Goal: Transaction & Acquisition: Purchase product/service

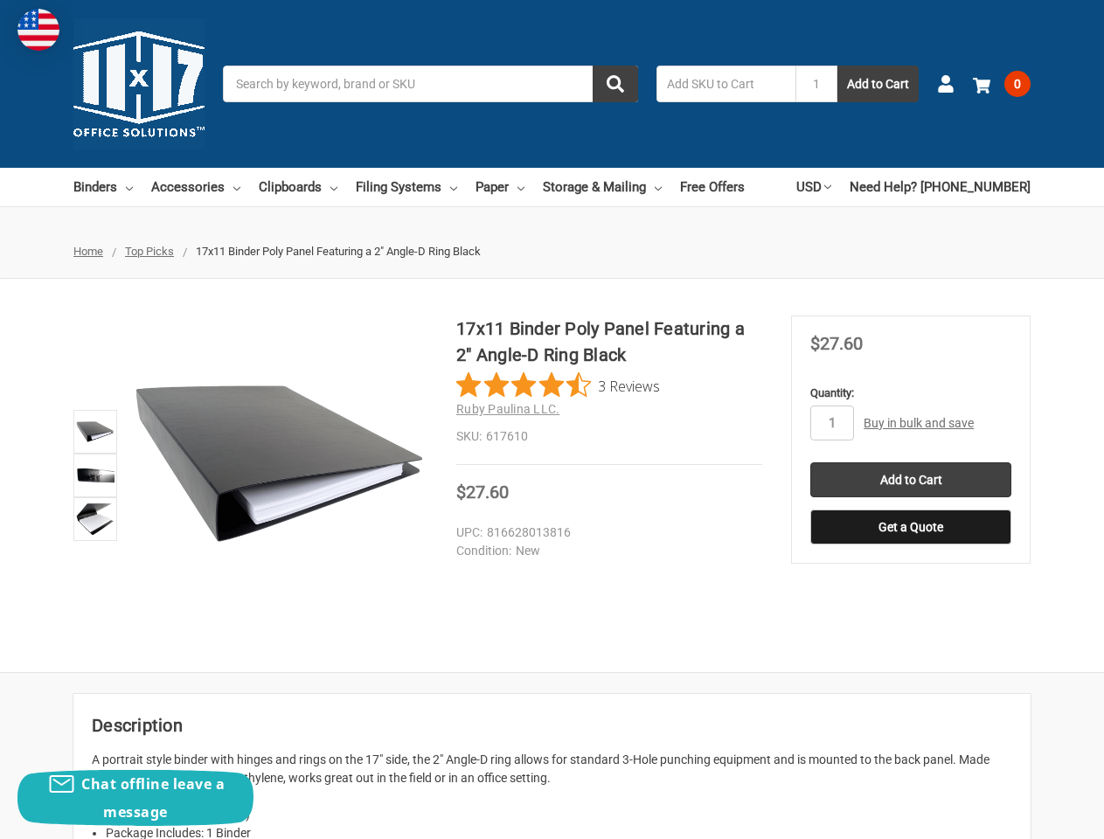
click at [551, 419] on div "17x11 Binder Poly Panel Featuring a 2" Angle-D Ring Black 3 Reviews Ruby Paulin…" at bounding box center [609, 389] width 306 height 149
click at [430, 84] on input "Search" at bounding box center [430, 84] width 415 height 37
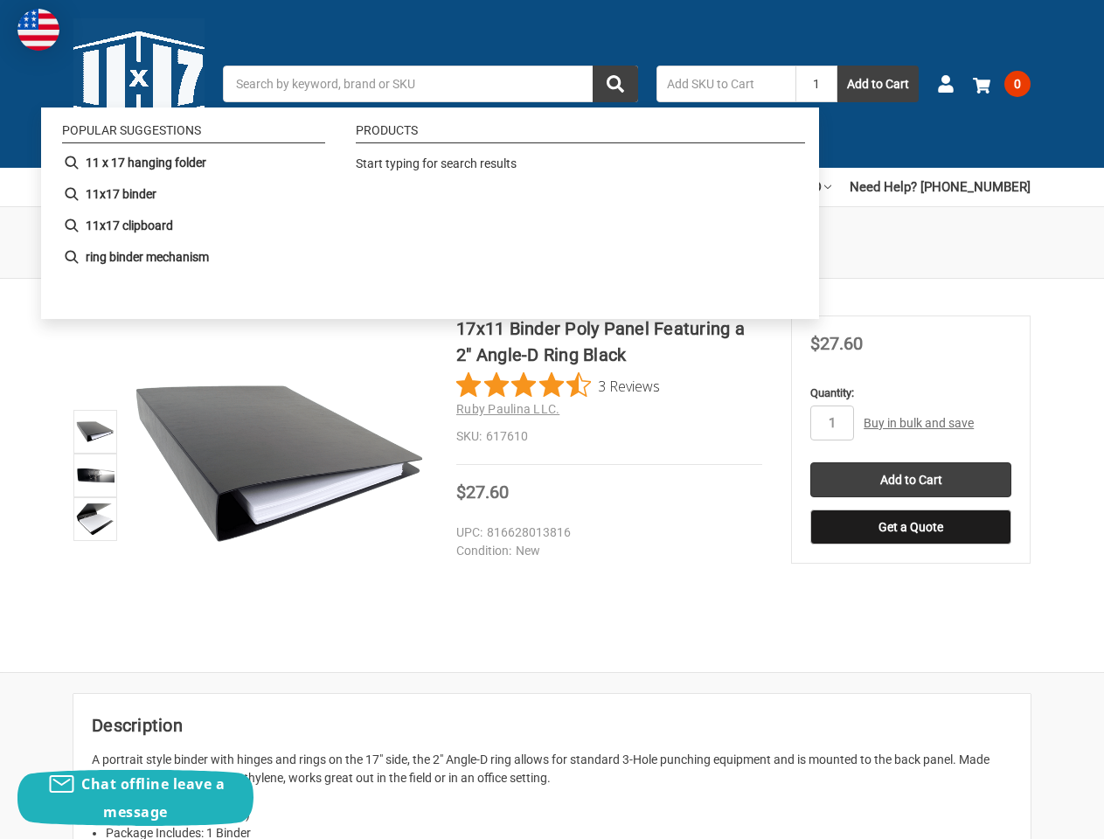
click at [816, 84] on input "1" at bounding box center [816, 84] width 42 height 37
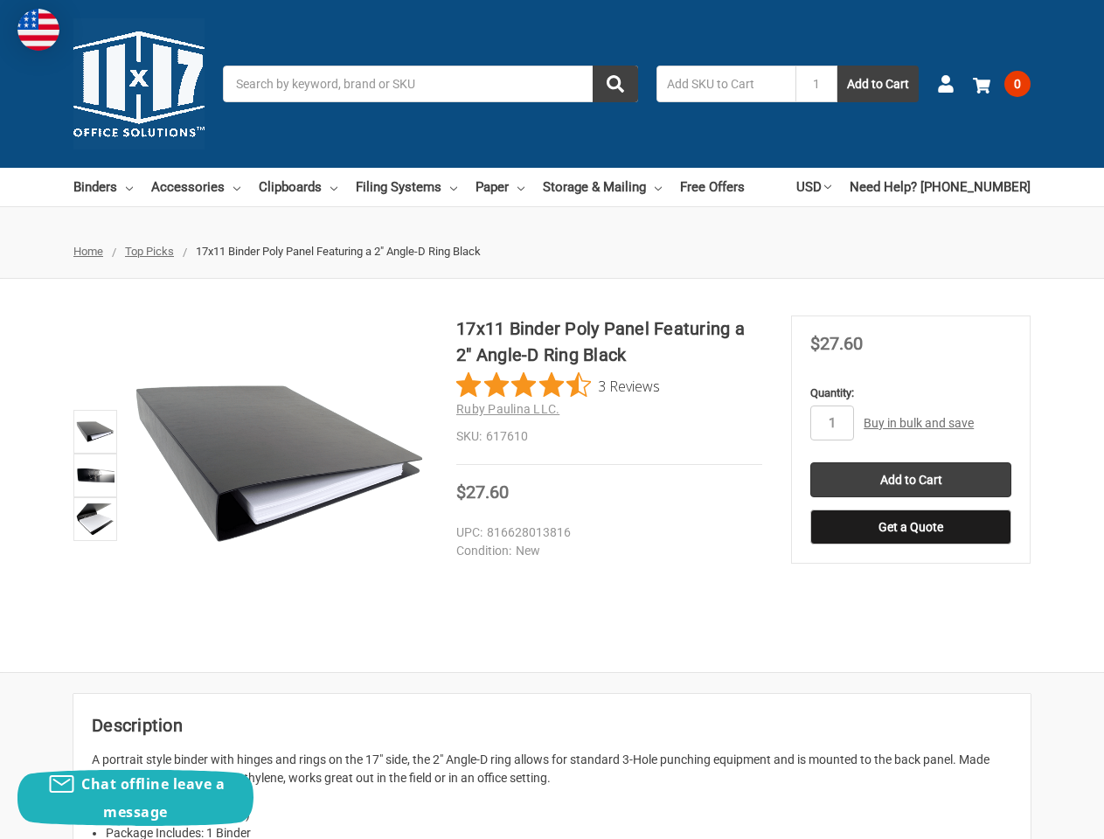
click at [831, 187] on link "USD" at bounding box center [813, 187] width 35 height 38
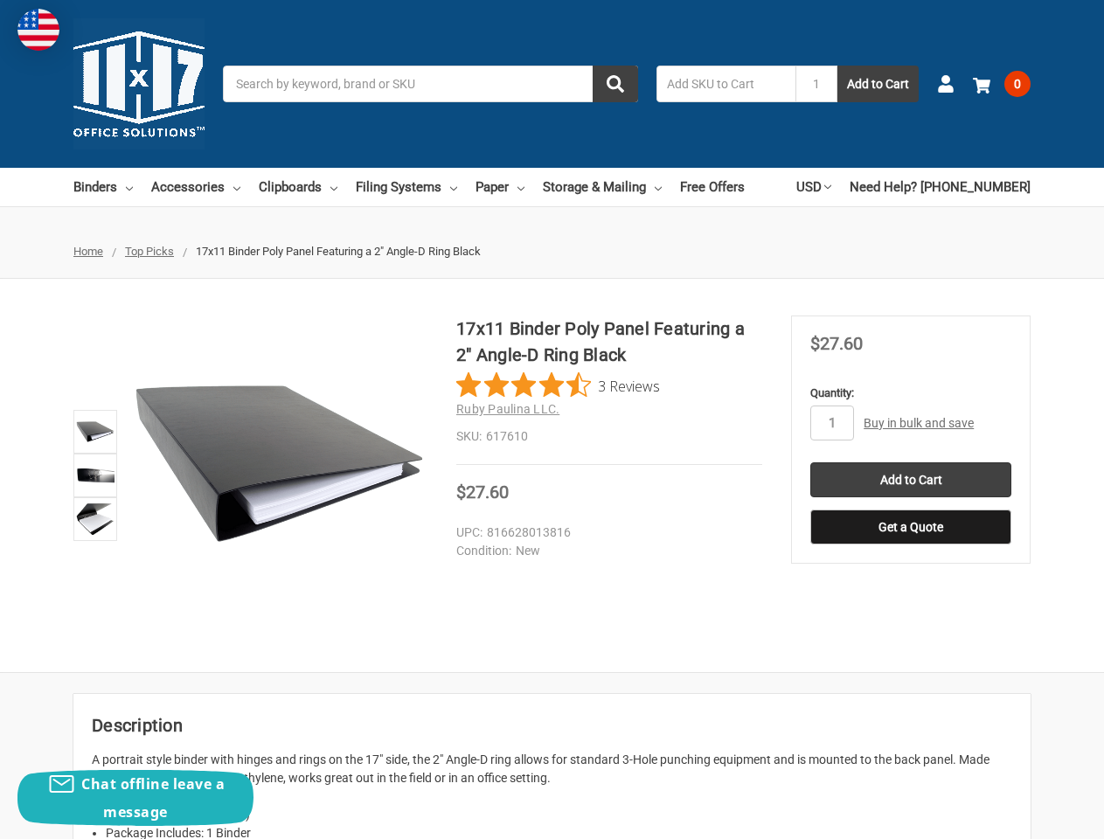
click at [558, 385] on div "17x11 Binder Poly Panel Featuring a 2" Angle-D Ring Black 3 Reviews Ruby Paulin…" at bounding box center [552, 475] width 1104 height 320
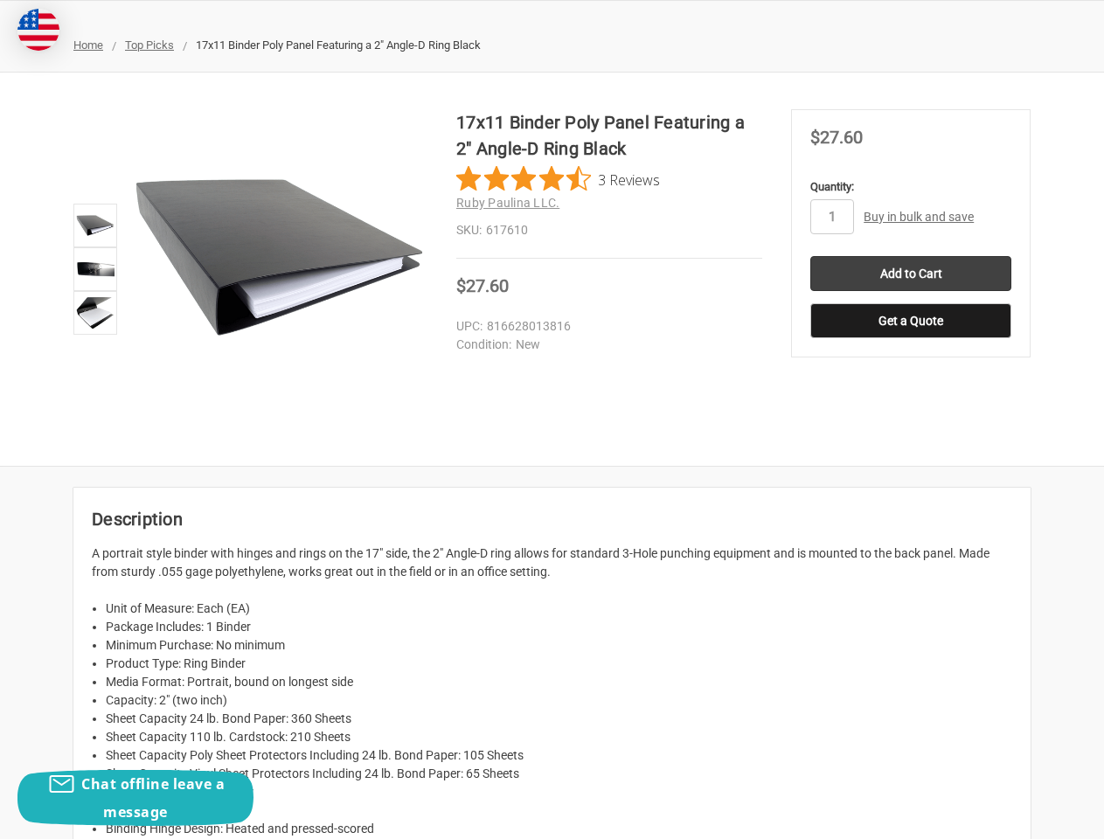
click at [832, 423] on div "17x11 Binder Poly Panel Featuring a 2" Angle-D Ring Black 3 Reviews Ruby Paulin…" at bounding box center [552, 269] width 1104 height 320
click at [911, 527] on h2 "Description" at bounding box center [552, 519] width 920 height 26
click at [135, 798] on div "Chat offline leave a message" at bounding box center [135, 798] width 236 height 56
